Goal: Task Accomplishment & Management: Manage account settings

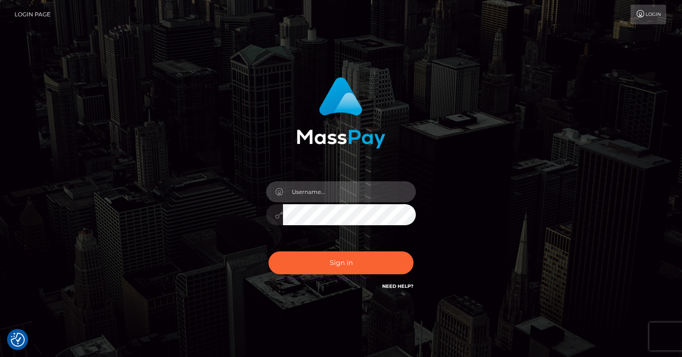
type input "[EMAIL_ADDRESS][DOMAIN_NAME]"
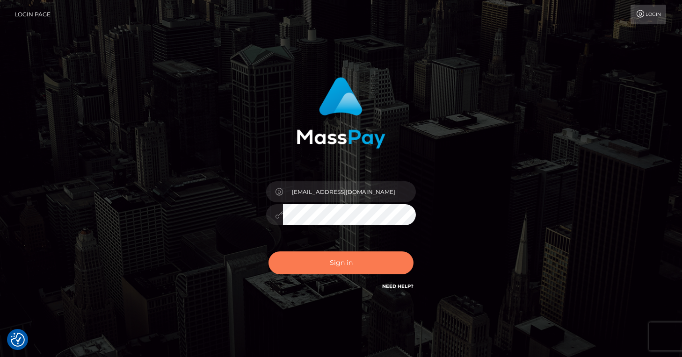
click at [317, 265] on button "Sign in" at bounding box center [340, 262] width 145 height 23
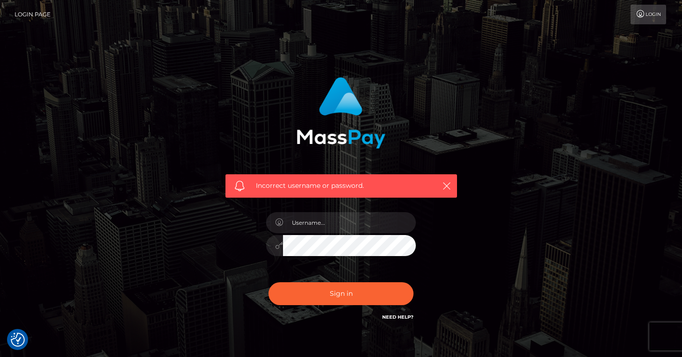
click at [485, 187] on div "Incorrect username or password." at bounding box center [340, 204] width 533 height 269
click at [337, 226] on input "text" at bounding box center [349, 222] width 133 height 21
type input "[EMAIL_ADDRESS][DOMAIN_NAME]"
click at [341, 293] on button "Sign in" at bounding box center [340, 293] width 145 height 23
type input "[EMAIL_ADDRESS][DOMAIN_NAME]"
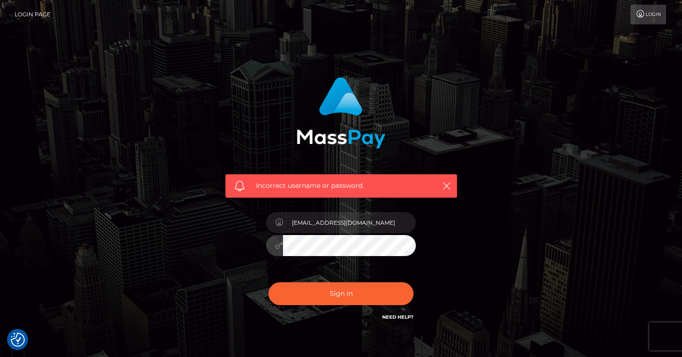
click at [341, 293] on button "Sign in" at bounding box center [340, 293] width 145 height 23
click at [390, 314] on link "Need Help?" at bounding box center [397, 317] width 31 height 6
click at [33, 14] on link "Login Page" at bounding box center [32, 15] width 36 height 20
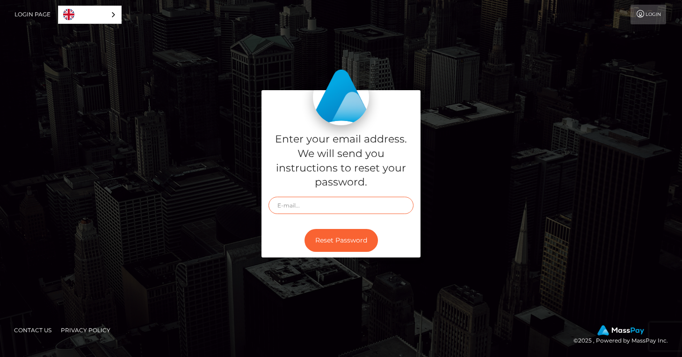
type input "[EMAIL_ADDRESS][DOMAIN_NAME]"
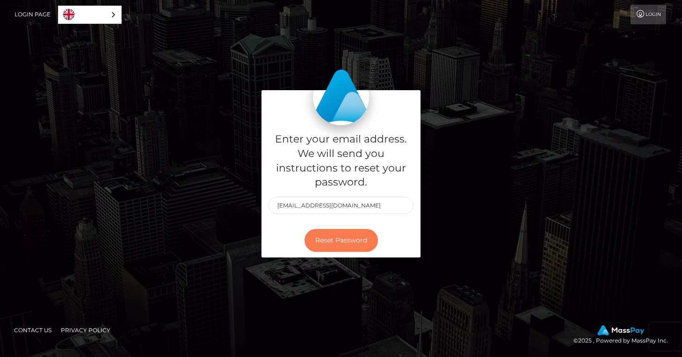
click at [326, 231] on button "Reset Password" at bounding box center [340, 240] width 73 height 23
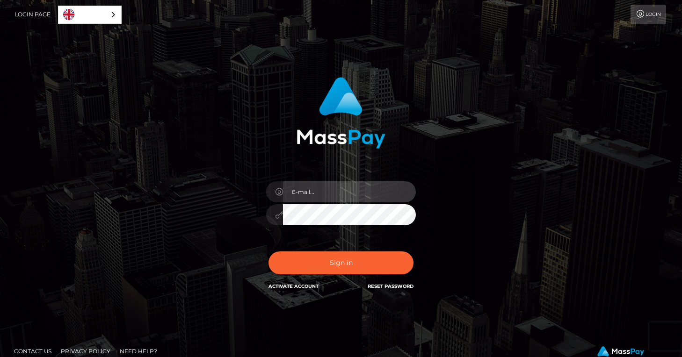
type input "[EMAIL_ADDRESS][DOMAIN_NAME]"
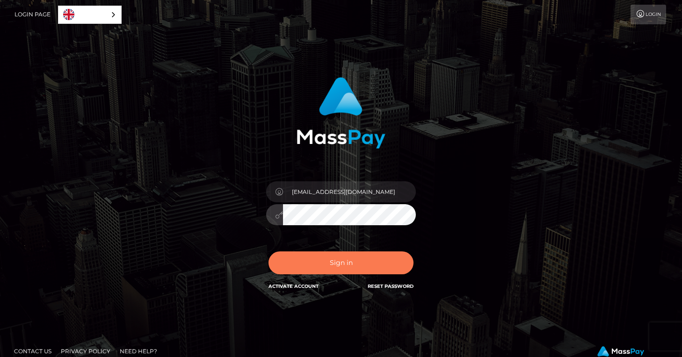
click at [323, 272] on button "Sign in" at bounding box center [340, 262] width 145 height 23
